Goal: Task Accomplishment & Management: Manage account settings

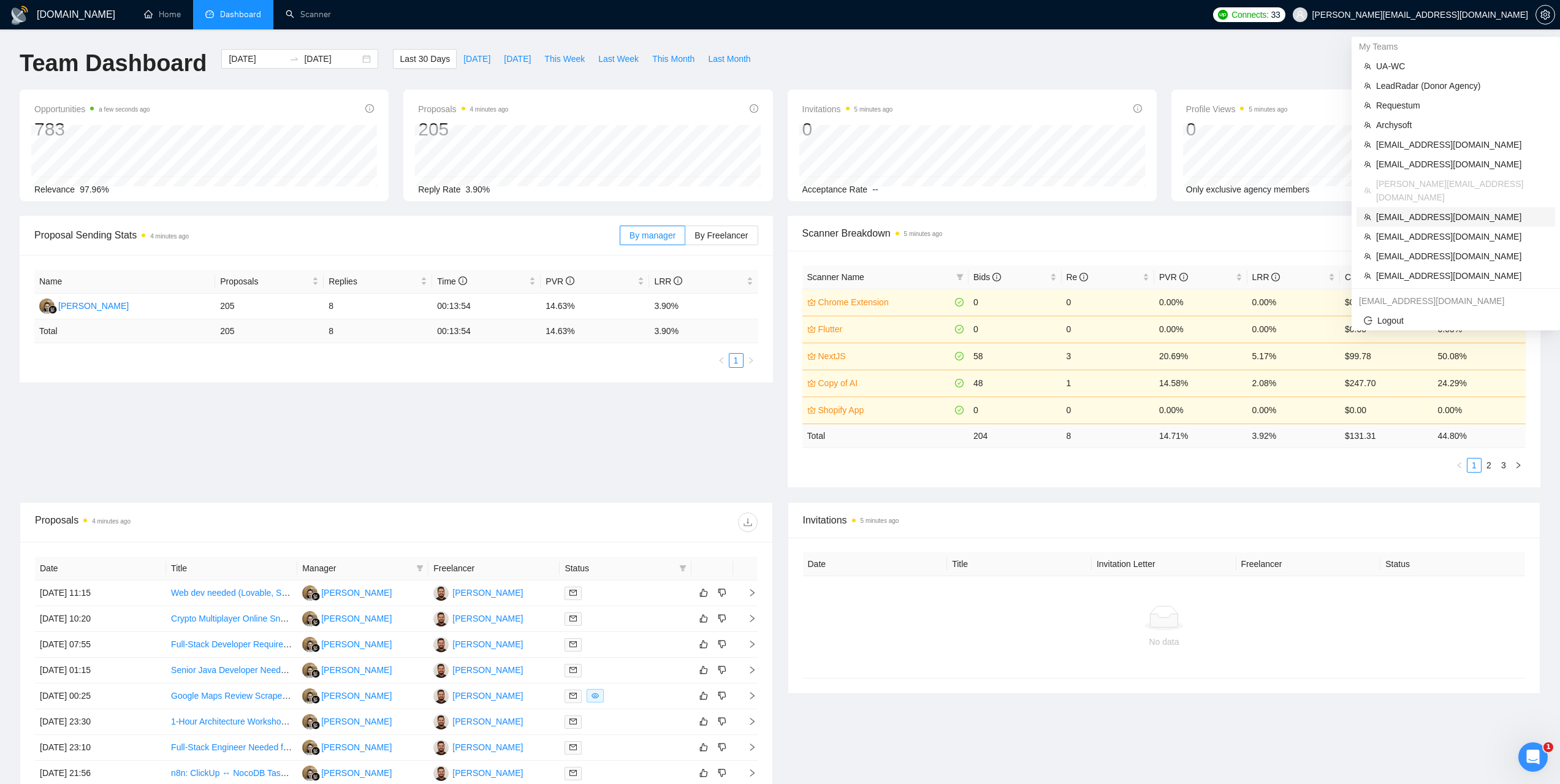
click at [1414, 210] on span "[EMAIL_ADDRESS][DOMAIN_NAME]" at bounding box center [1461, 217] width 172 height 14
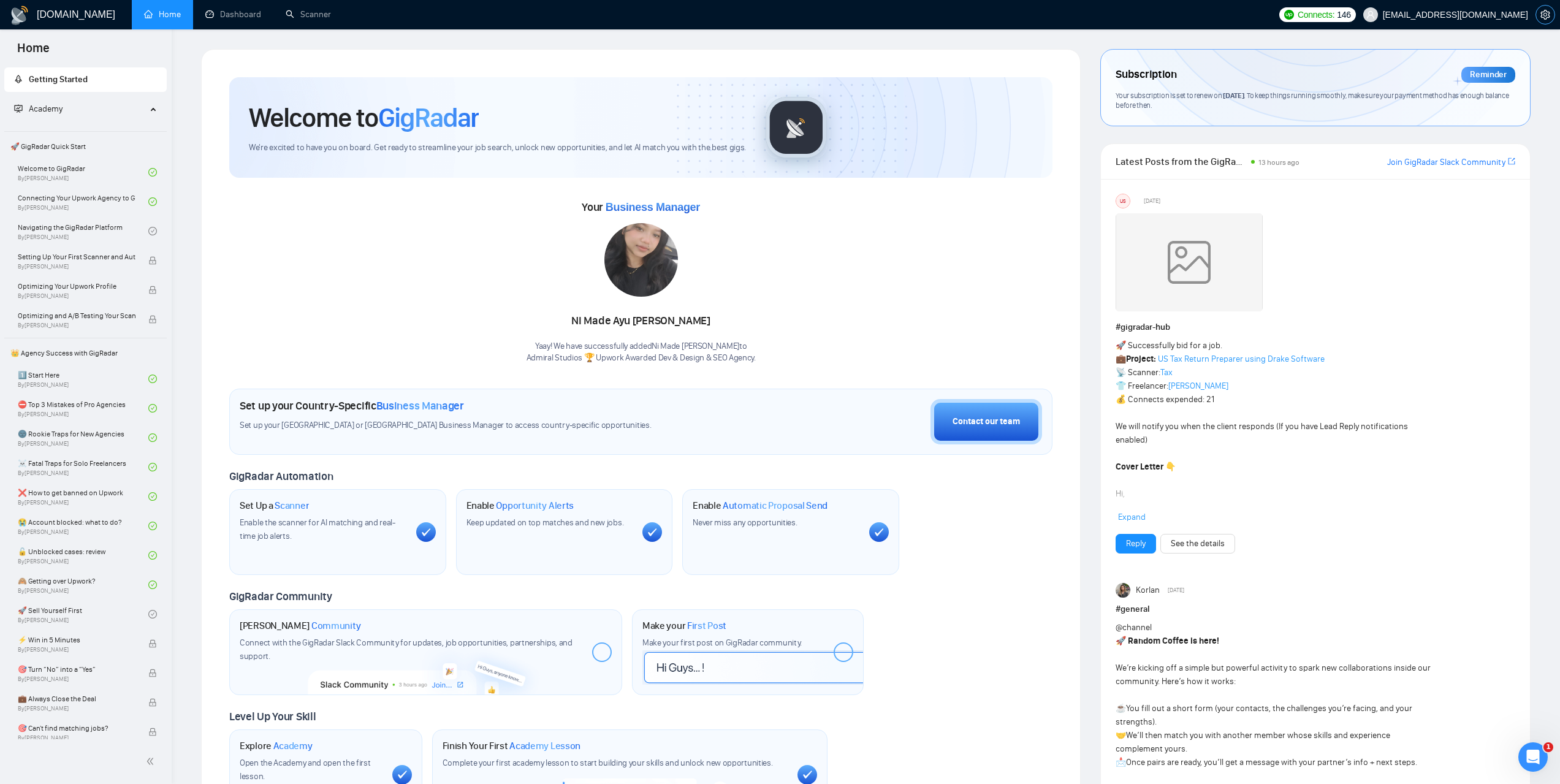
click at [1548, 12] on icon "setting" at bounding box center [1545, 14] width 9 height 10
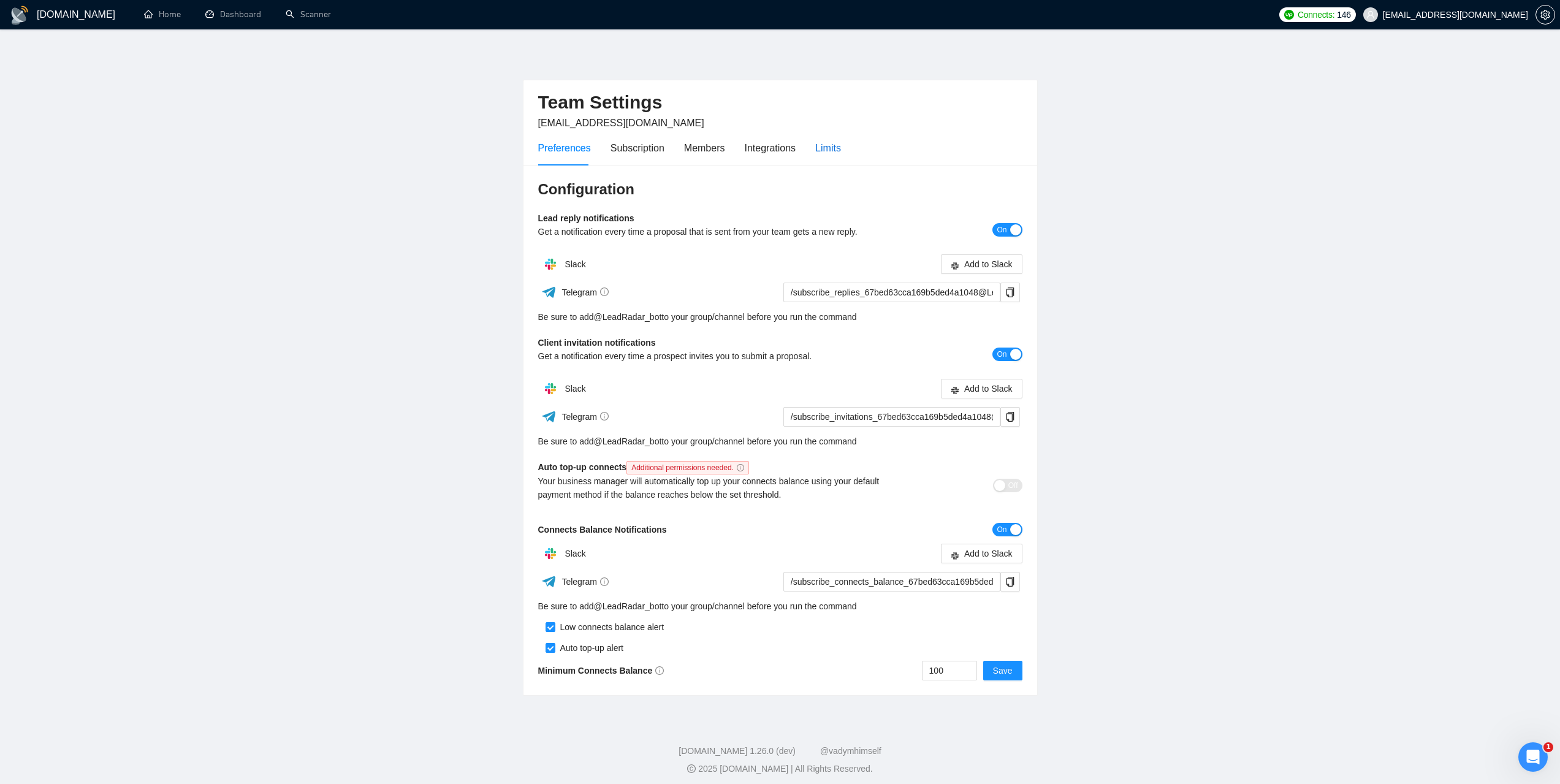
click at [838, 150] on div "Limits" at bounding box center [828, 148] width 26 height 15
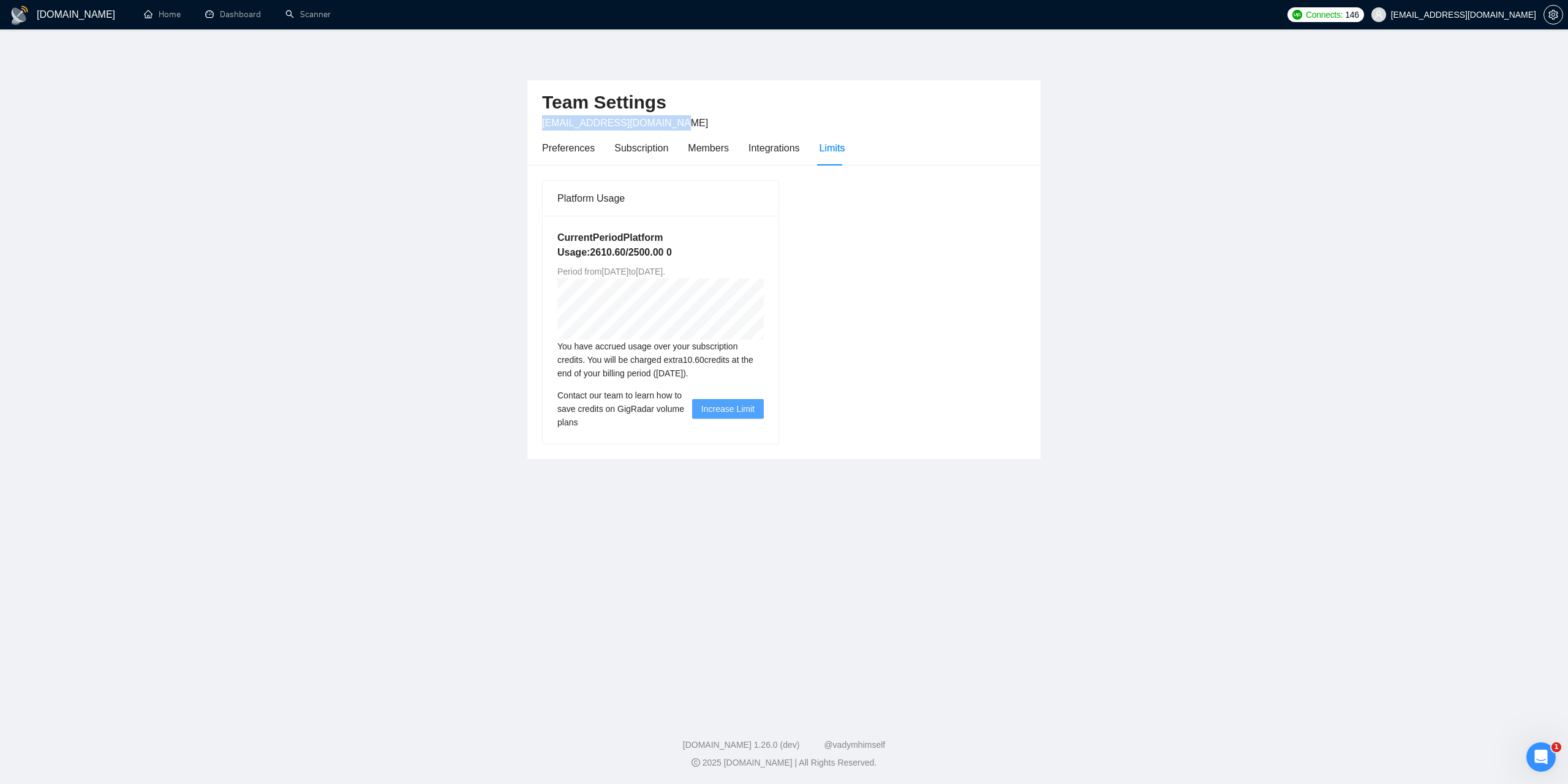
drag, startPoint x: 688, startPoint y: 119, endPoint x: 538, endPoint y: 126, distance: 150.2
click at [538, 126] on div "Team Settings grandadmiral777@gmail.com Preferences Subscription Members Integr…" at bounding box center [784, 123] width 513 height 86
copy span "grandadmiral777@gmail.com"
click at [972, 317] on div "Platform Usage Current Period Platform Usage: 2610.60 / 2500.00 0 Period from M…" at bounding box center [784, 312] width 493 height 265
